Goal: Browse casually: Explore the website without a specific task or goal

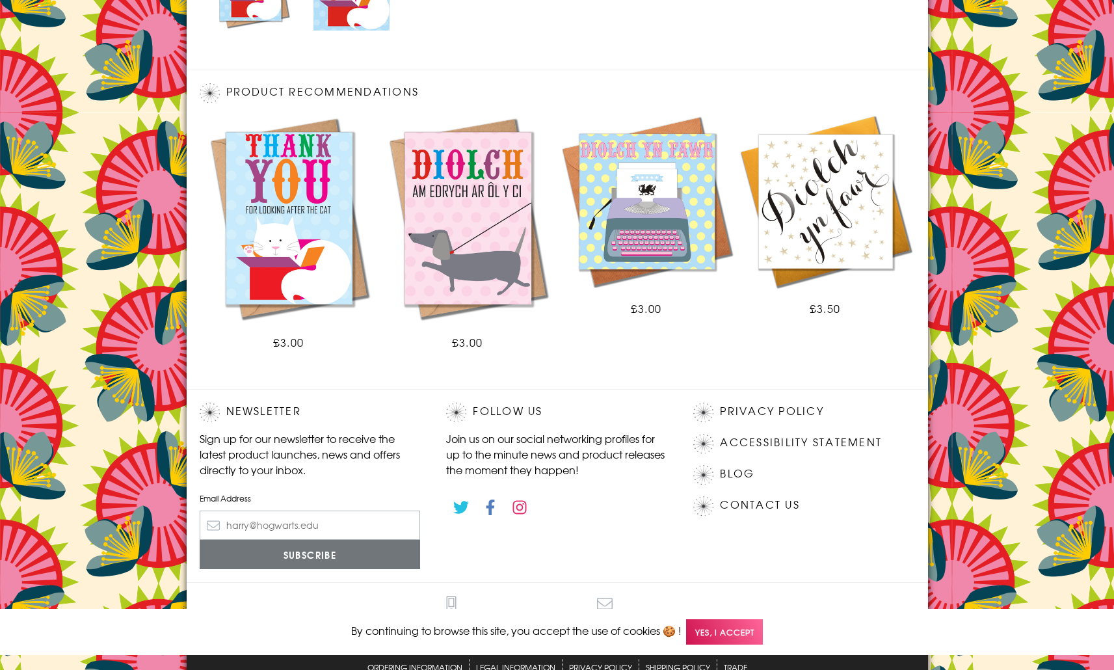
scroll to position [721, 0]
